Goal: Task Accomplishment & Management: Complete application form

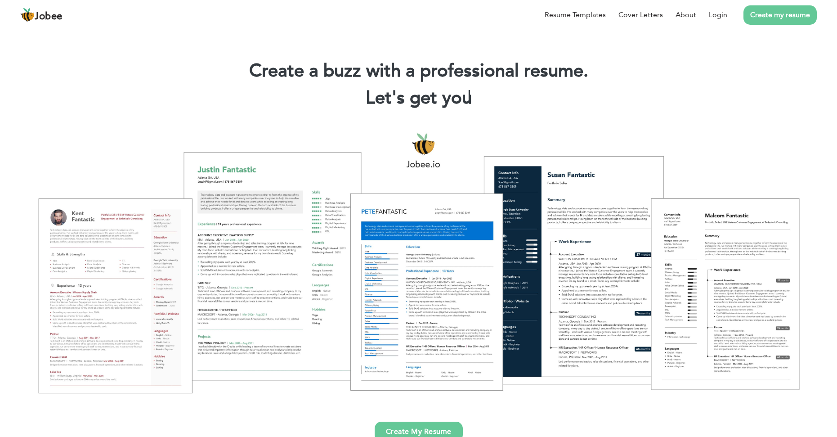
click at [765, 12] on link "Create my resume" at bounding box center [779, 14] width 73 height 19
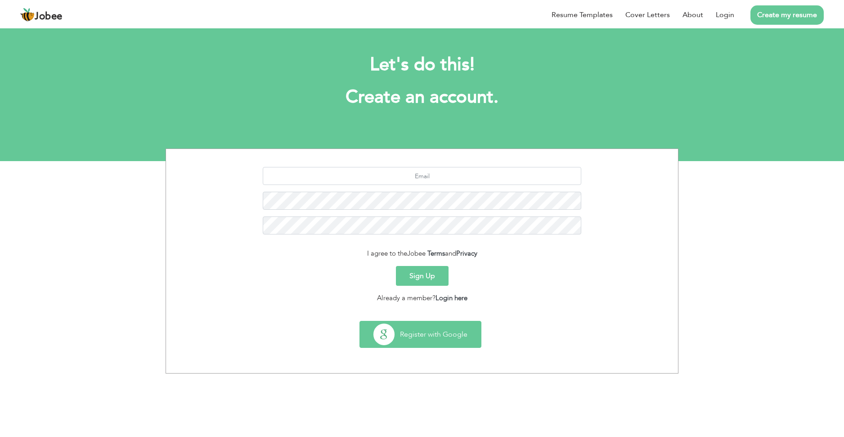
click at [455, 338] on button "Register with Google" at bounding box center [420, 334] width 121 height 26
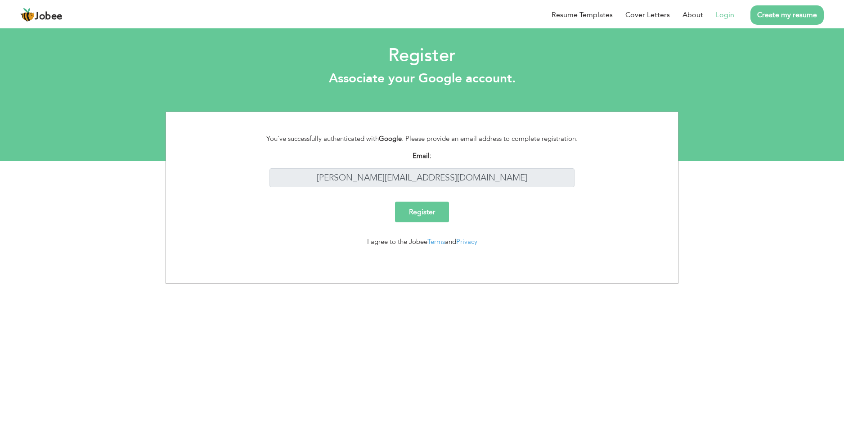
click at [410, 219] on input "Register" at bounding box center [422, 211] width 54 height 21
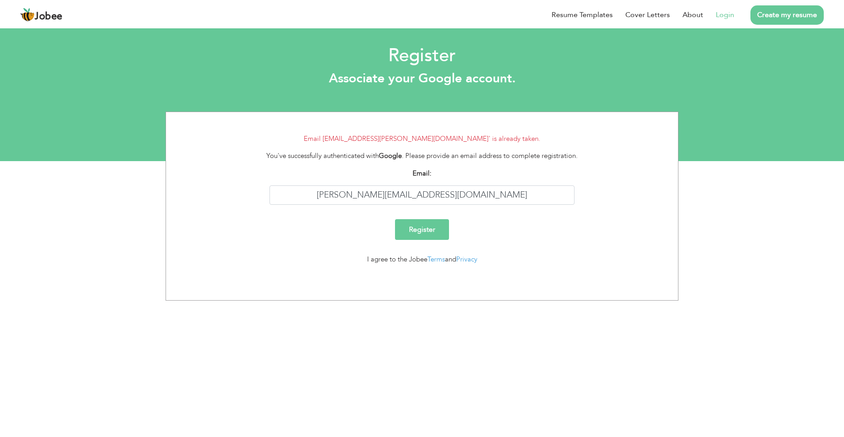
click at [719, 14] on link "Login" at bounding box center [725, 14] width 18 height 11
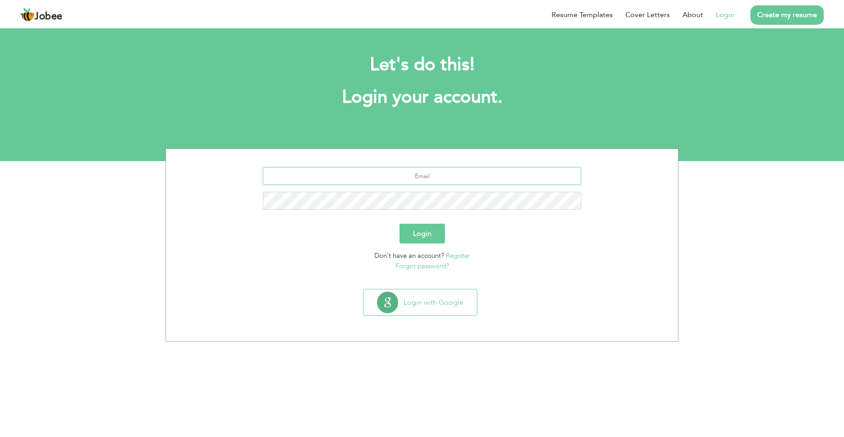
click at [431, 179] on input "text" at bounding box center [422, 176] width 319 height 18
click at [417, 304] on button "Login with Google" at bounding box center [419, 302] width 113 height 26
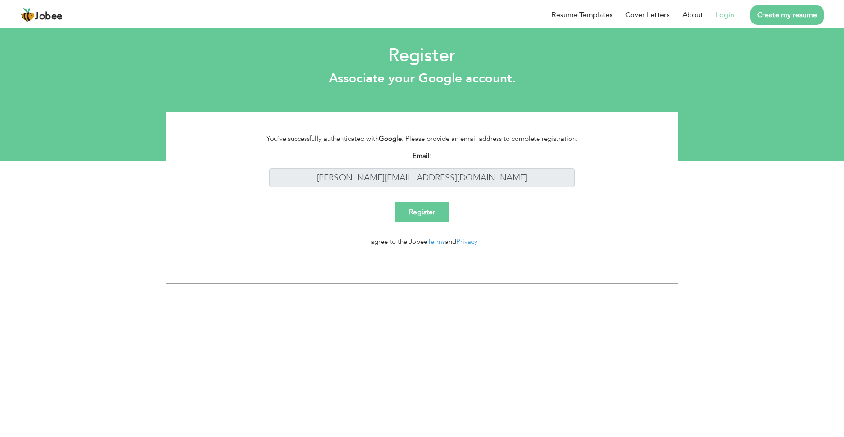
click at [422, 217] on input "Register" at bounding box center [422, 211] width 54 height 21
